Goal: Communication & Community: Answer question/provide support

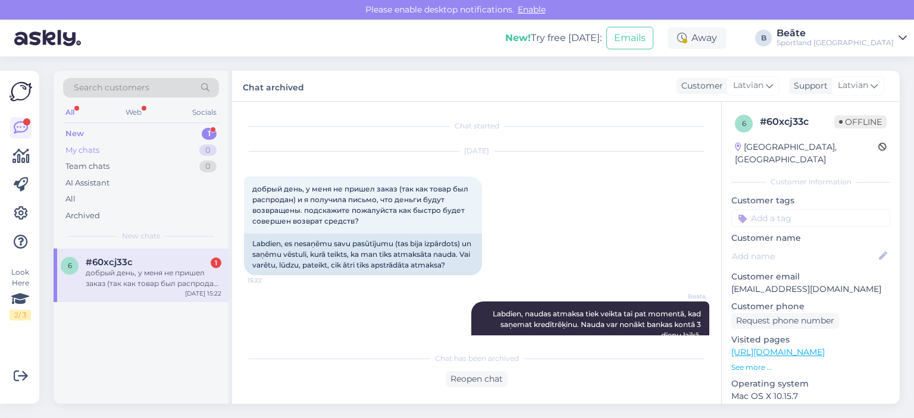
scroll to position [25, 0]
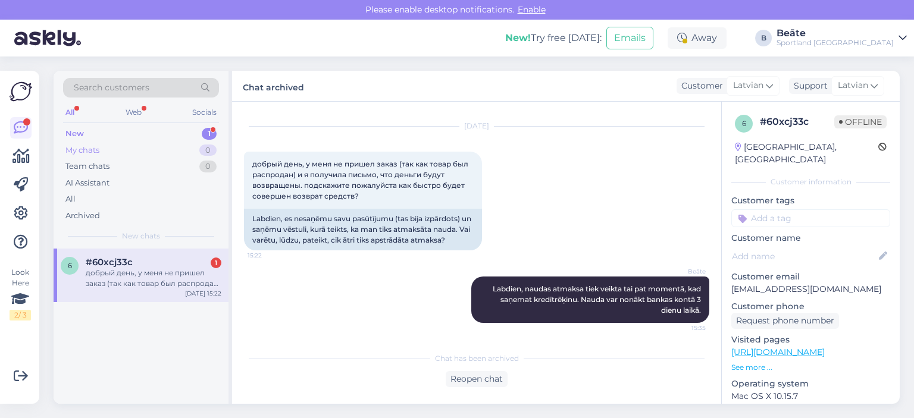
click at [110, 145] on div "My chats 0" at bounding box center [141, 150] width 156 height 17
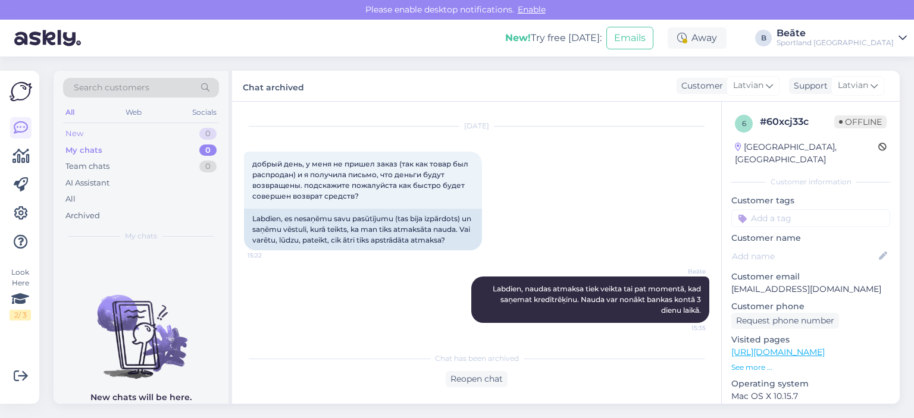
click at [100, 130] on div "New 0" at bounding box center [141, 134] width 156 height 17
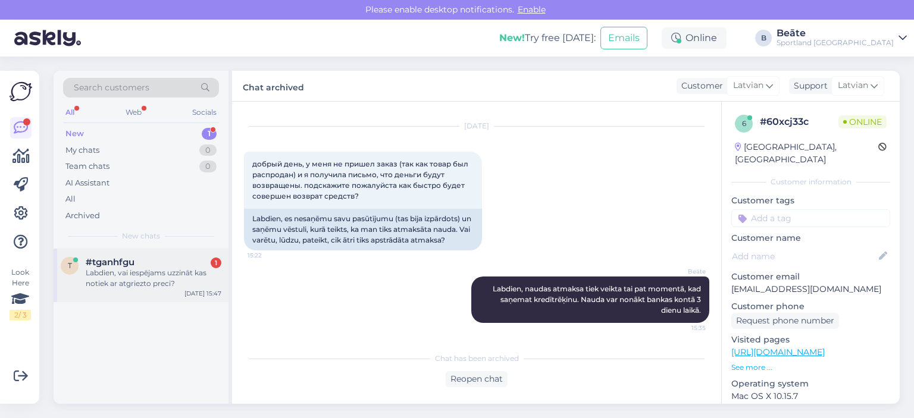
click at [136, 288] on div "Labdien, vai iespējams uzzināt kas notiek ar atgriezto preci?" at bounding box center [154, 278] width 136 height 21
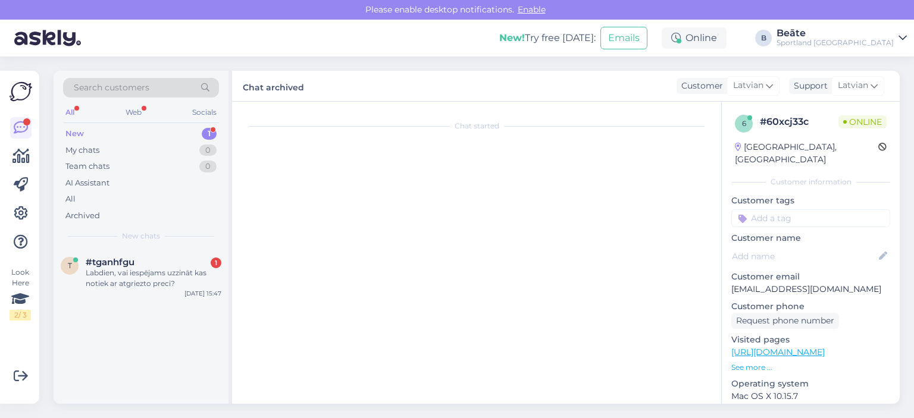
scroll to position [0, 0]
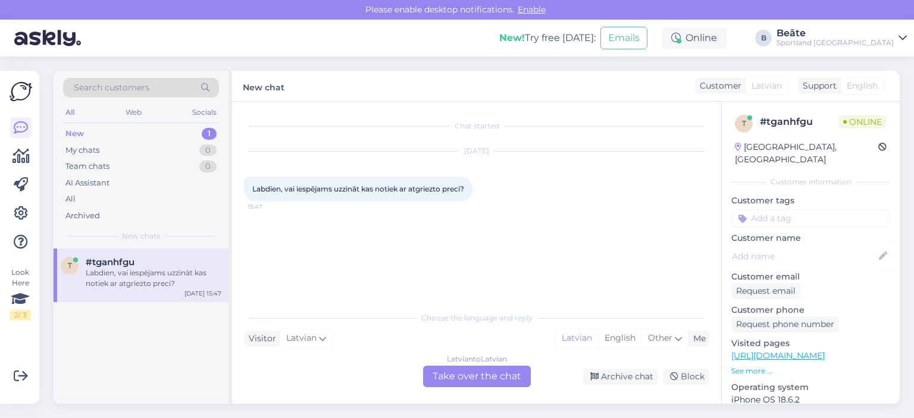
click at [481, 377] on div "Latvian to Latvian Take over the chat" at bounding box center [477, 376] width 108 height 21
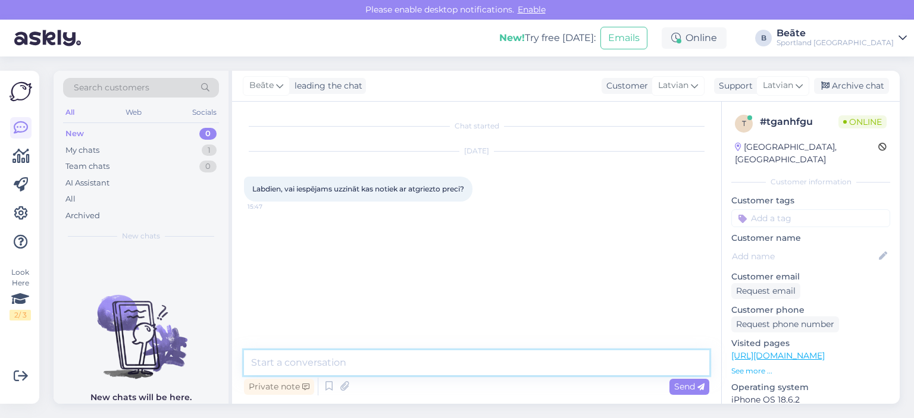
click at [483, 361] on textarea at bounding box center [477, 363] width 466 height 25
type textarea "Sveiki, kāds ir pasūtījuma numurs?"
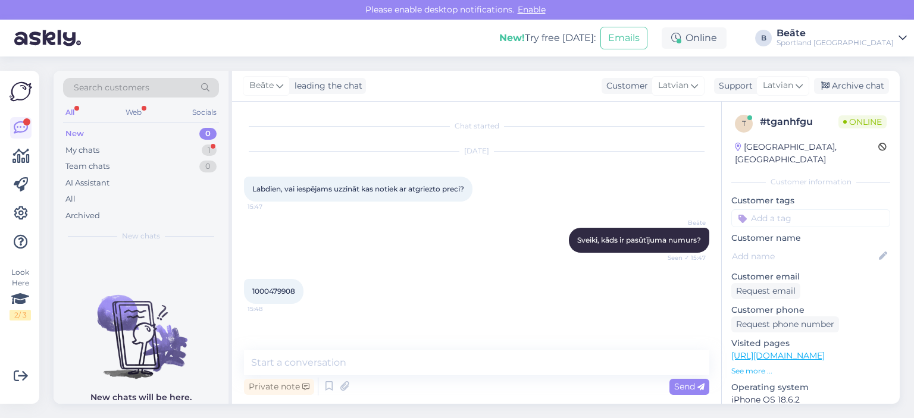
click at [281, 291] on span "1000479908" at bounding box center [273, 291] width 43 height 9
copy div "1000479908 15:48"
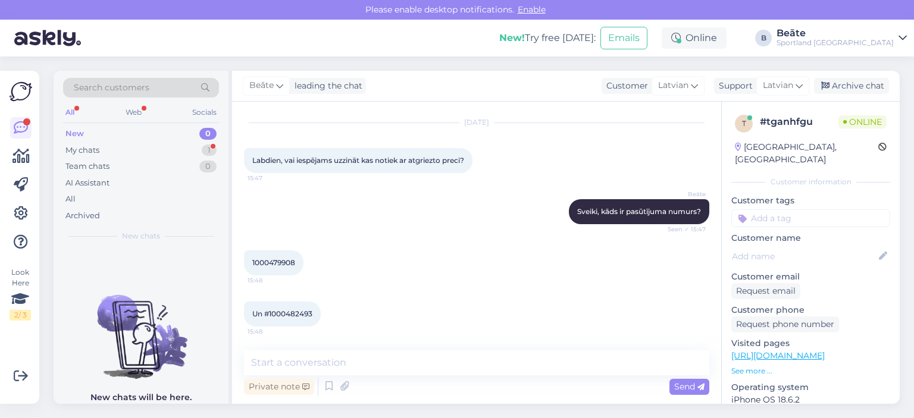
click at [289, 315] on span "Un #1000482493" at bounding box center [282, 314] width 60 height 9
copy div "1000482493 15:48"
click at [290, 259] on span "1000479908" at bounding box center [273, 262] width 43 height 9
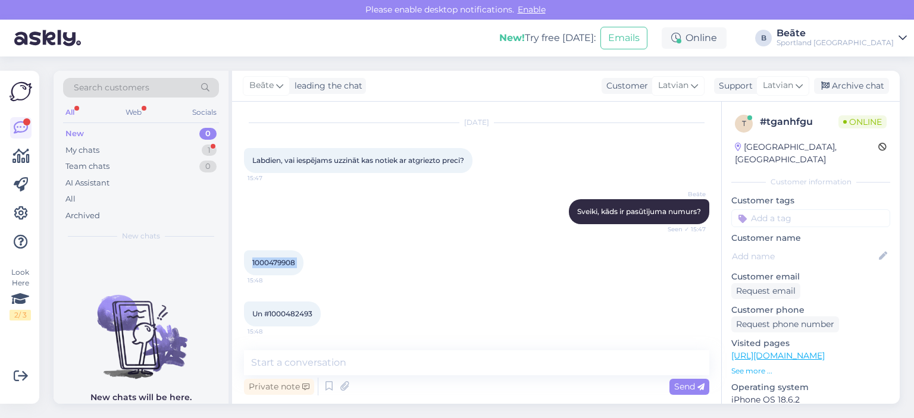
copy div "1000479908 15:48"
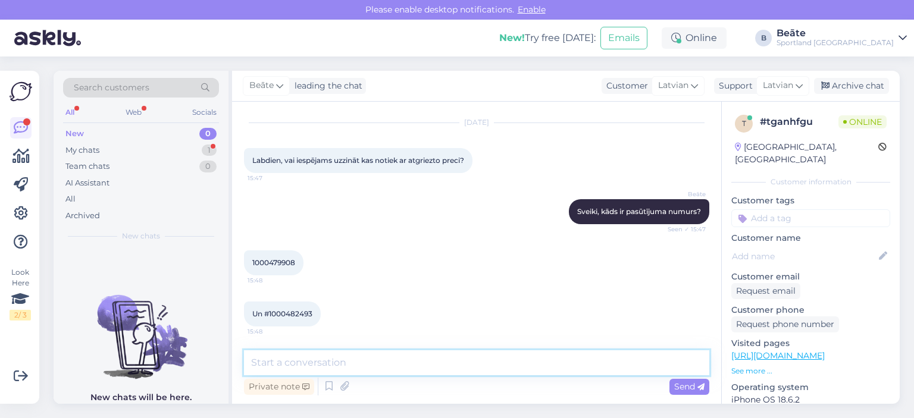
click at [359, 364] on textarea at bounding box center [477, 363] width 466 height 25
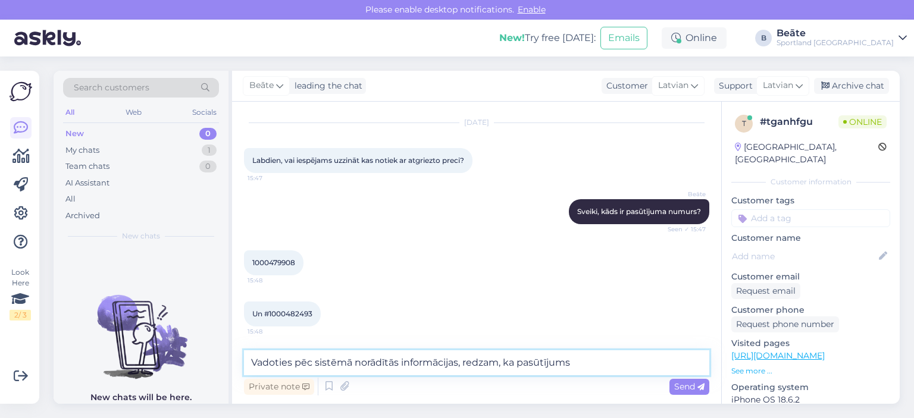
paste textarea "1000479908"
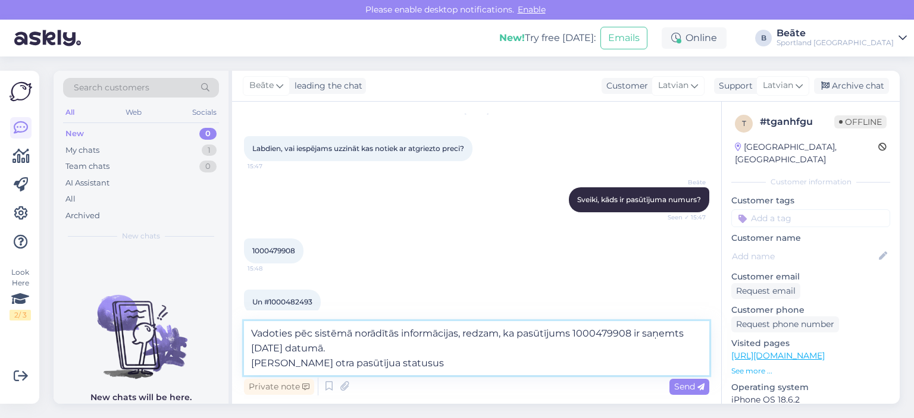
type textarea "Vadoties pēc sistēmā norādītās informācijas, redzam, ka pasūtījums 1000479908 i…"
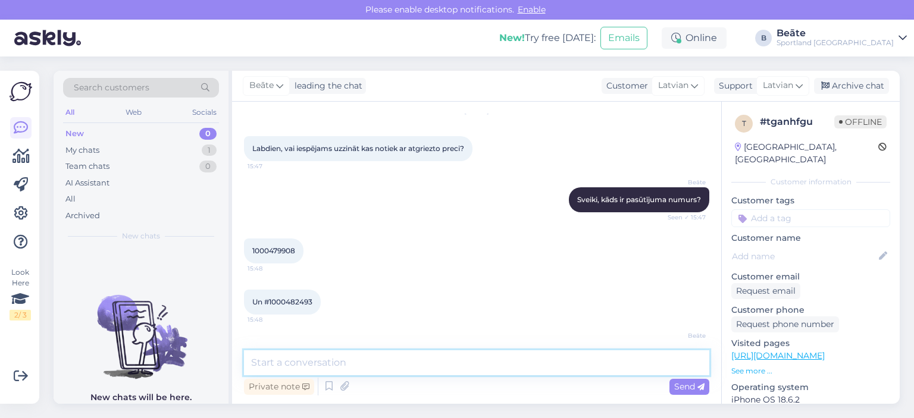
scroll to position [101, 0]
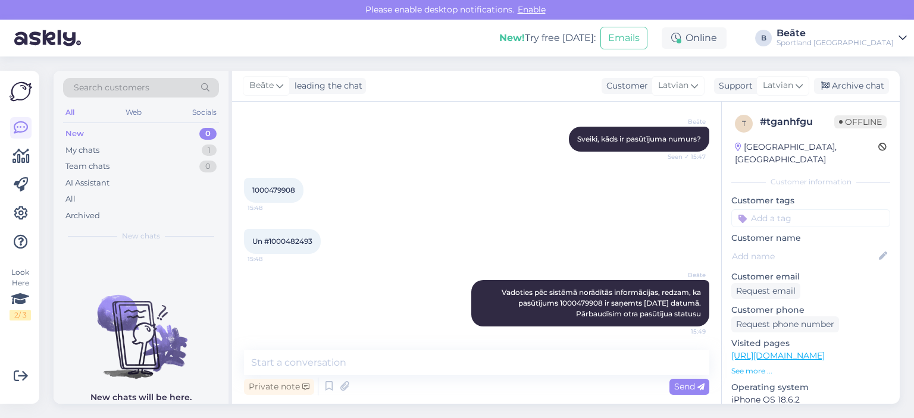
click at [283, 238] on span "Un #1000482493" at bounding box center [282, 241] width 60 height 9
copy div "1000482493 15:48"
click at [281, 190] on span "1000479908" at bounding box center [273, 190] width 43 height 9
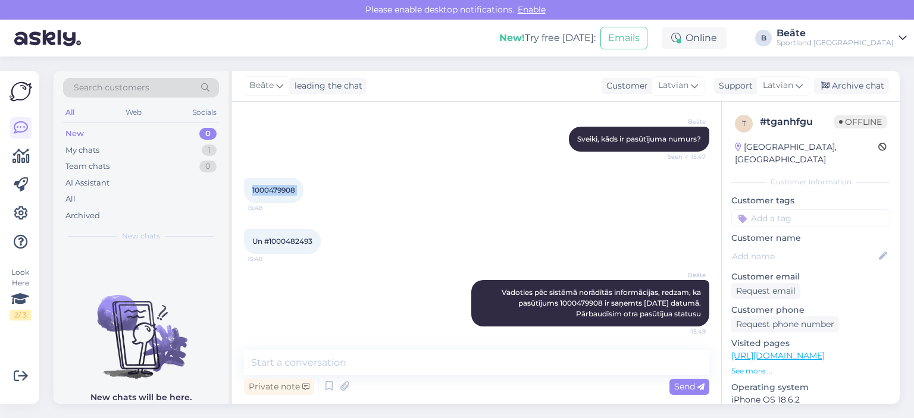
copy div "1000479908 15:48"
click at [294, 238] on span "Un #1000482493" at bounding box center [282, 241] width 60 height 9
copy div "1000482493 15:48"
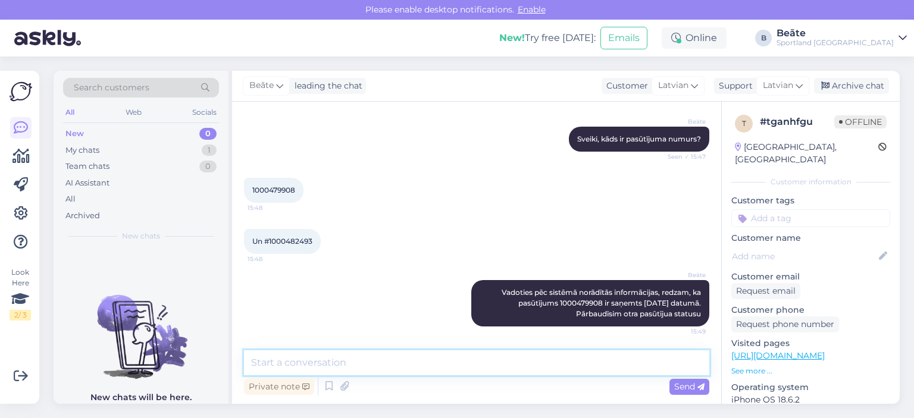
click at [369, 371] on textarea at bounding box center [477, 363] width 466 height 25
paste textarea "1000482493"
type textarea "Kad tika veikta pasūtījuma 1000482493 atgriešana?"
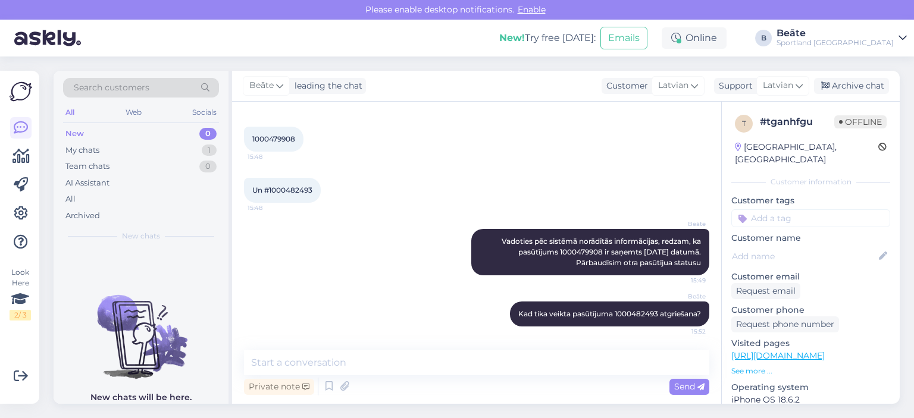
click at [294, 188] on span "Un #1000482493" at bounding box center [282, 190] width 60 height 9
copy div "1000482493 15:48"
click at [850, 80] on div "Archive chat" at bounding box center [851, 86] width 75 height 16
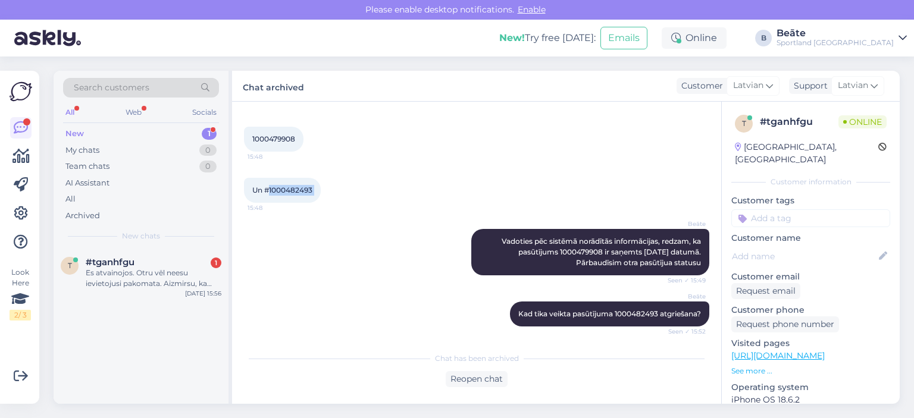
scroll to position [218, 0]
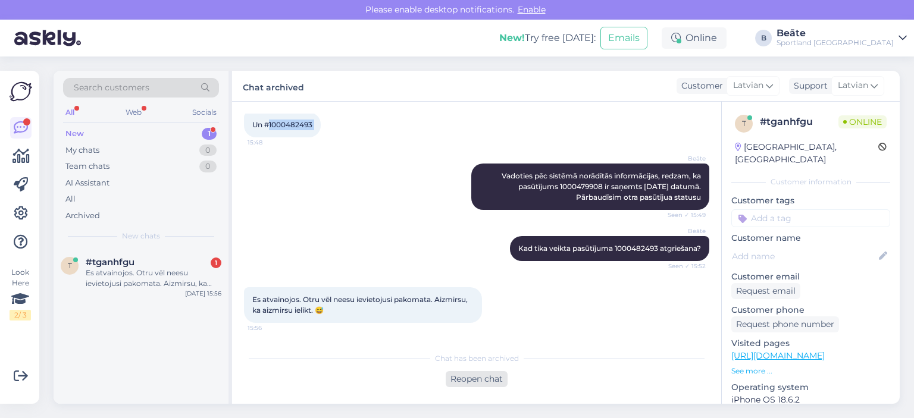
click at [480, 377] on div "Reopen chat" at bounding box center [477, 379] width 62 height 16
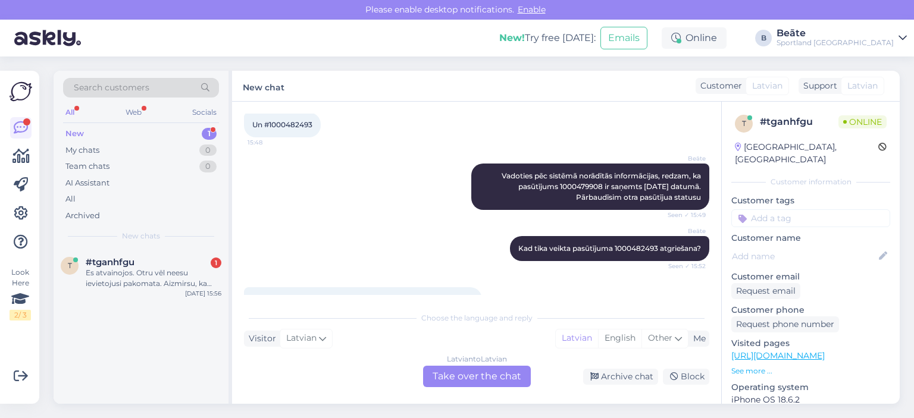
click at [488, 377] on div "Latvian to Latvian Take over the chat" at bounding box center [477, 376] width 108 height 21
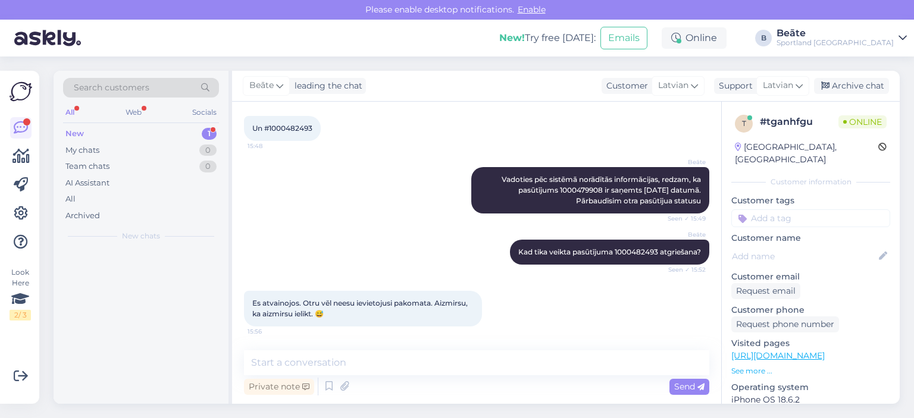
scroll to position [214, 0]
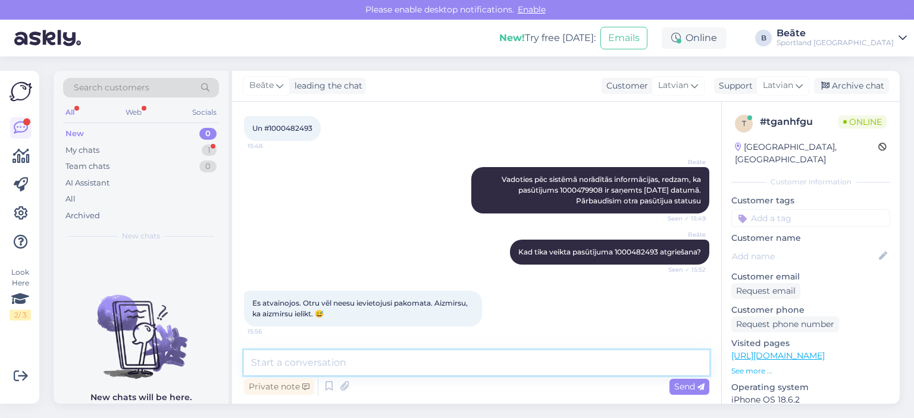
click at [471, 374] on textarea at bounding box center [477, 363] width 466 height 25
type textarea "Viss kārtībā! :)"
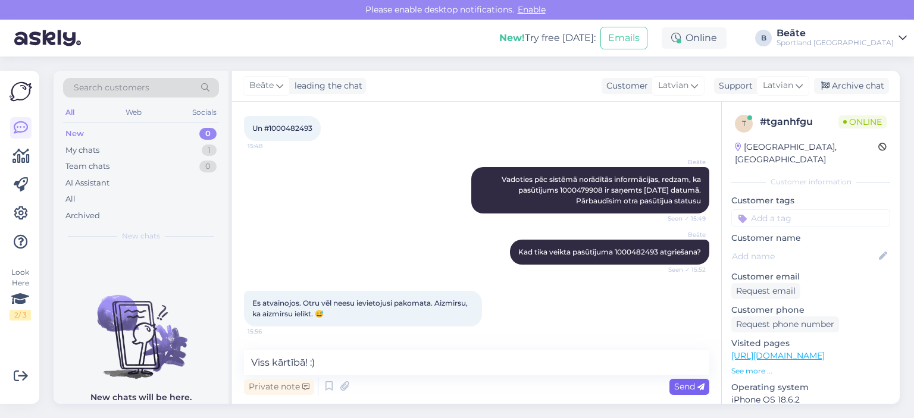
click at [693, 391] on span "Send" at bounding box center [689, 387] width 30 height 11
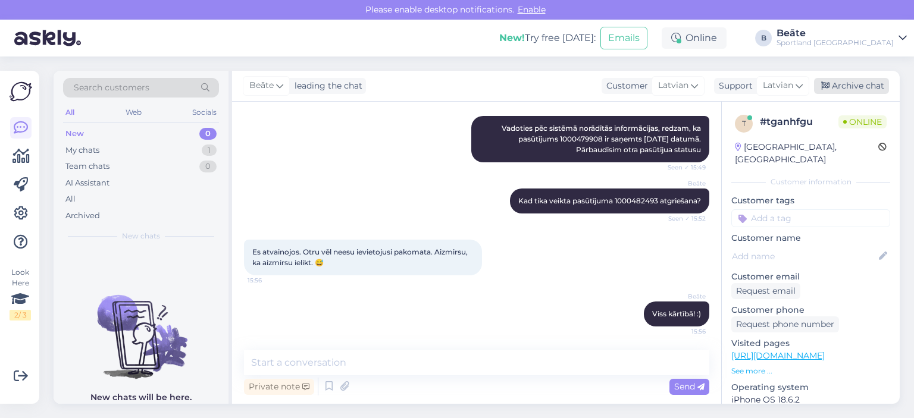
click at [854, 83] on div "Archive chat" at bounding box center [851, 86] width 75 height 16
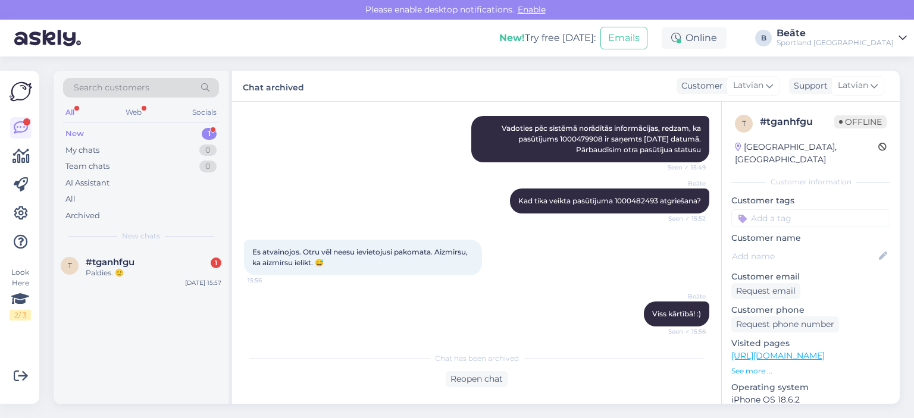
scroll to position [320, 0]
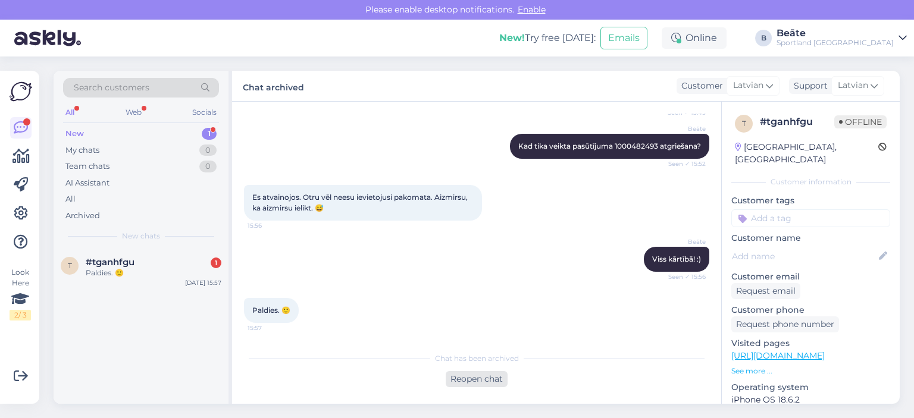
click at [471, 376] on div "Reopen chat" at bounding box center [477, 379] width 62 height 16
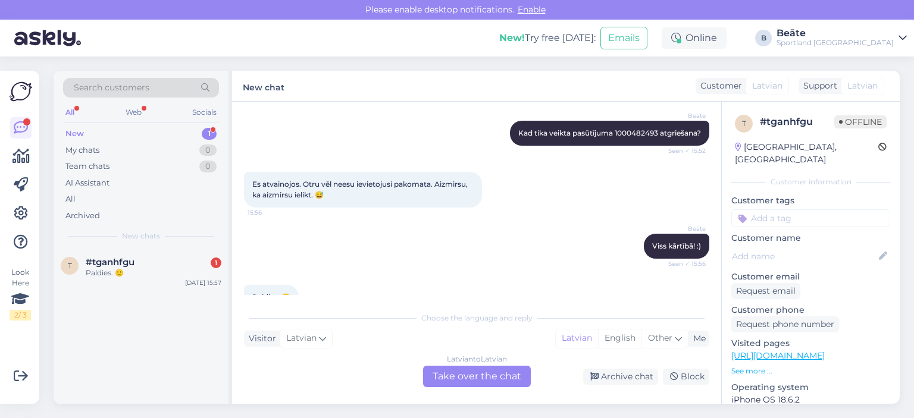
click at [471, 376] on div "Latvian to Latvian Take over the chat" at bounding box center [477, 376] width 108 height 21
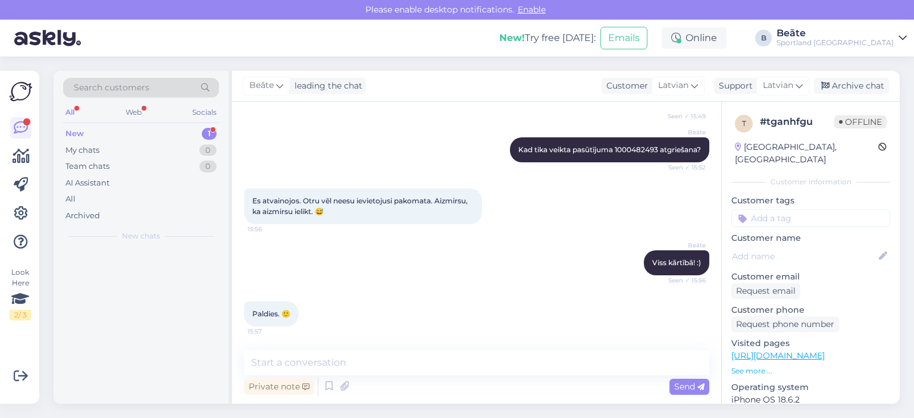
scroll to position [317, 0]
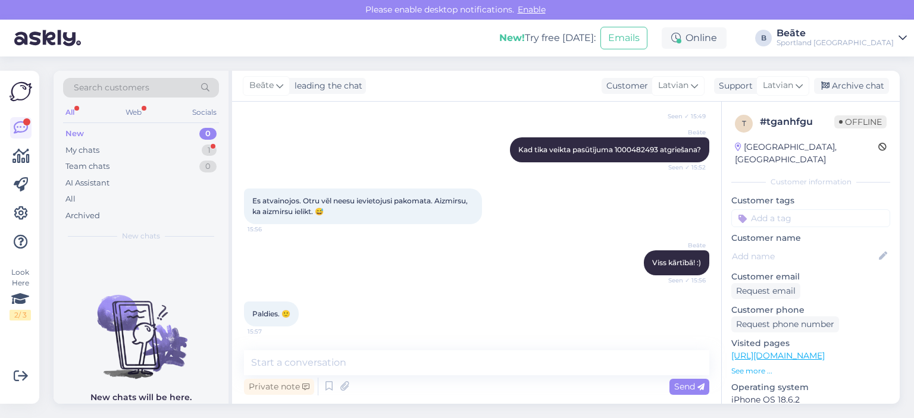
click at [471, 376] on div "Private note Send" at bounding box center [477, 387] width 466 height 23
click at [468, 370] on textarea at bounding box center [477, 363] width 466 height 25
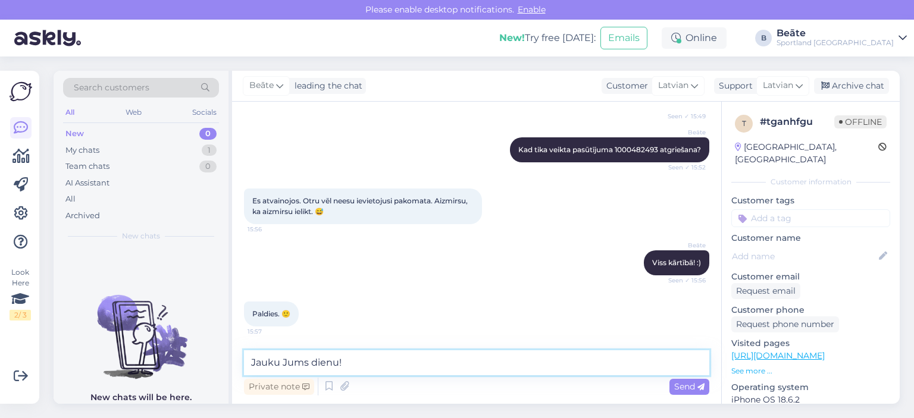
type textarea "Jauku Jums dienu!"
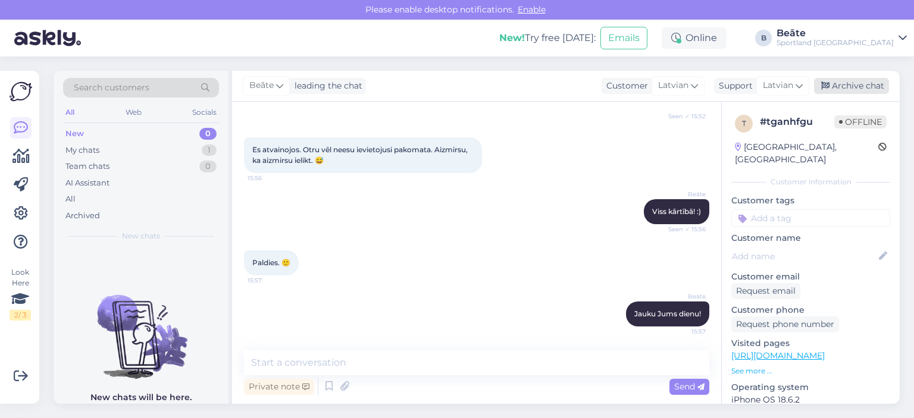
click at [854, 83] on div "Archive chat" at bounding box center [851, 86] width 75 height 16
